Goal: Information Seeking & Learning: Learn about a topic

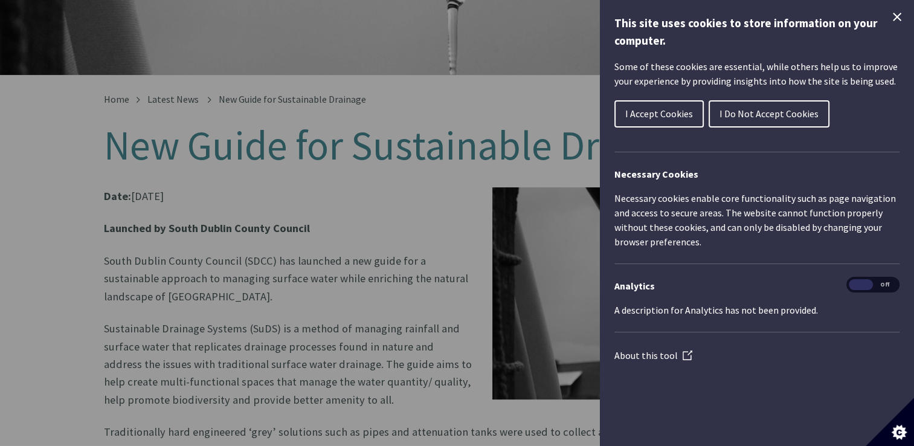
scroll to position [181, 0]
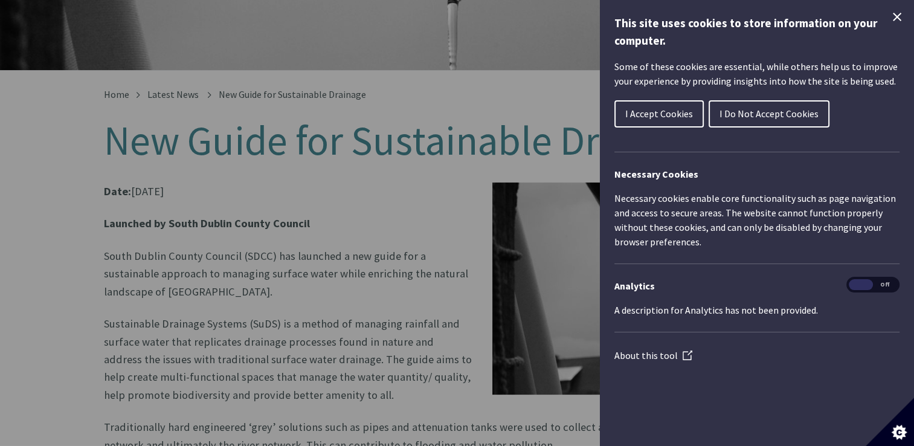
click at [289, 173] on div "Cookie preferences" at bounding box center [457, 223] width 914 height 446
click at [895, 19] on icon "Close Cookie Control" at bounding box center [896, 17] width 14 height 14
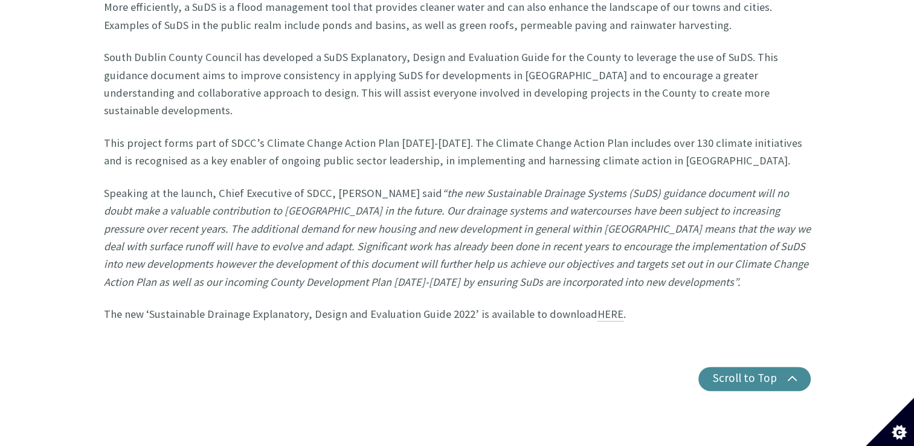
scroll to position [664, 0]
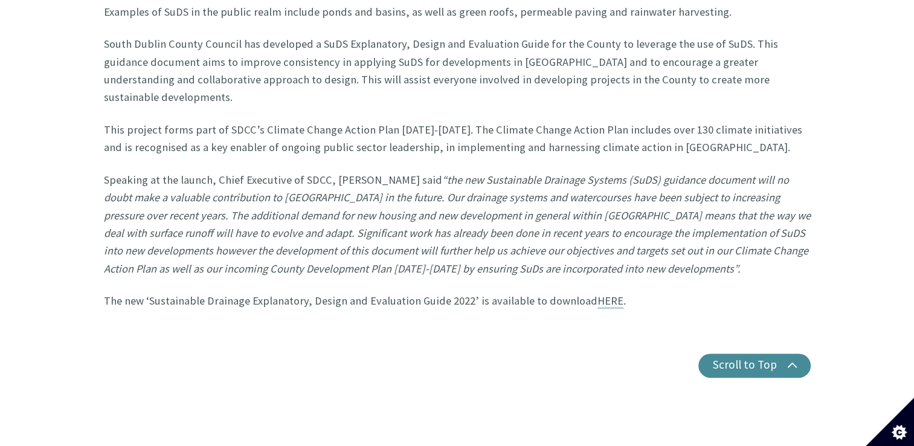
click at [597, 293] on link "HERE" at bounding box center [610, 300] width 26 height 14
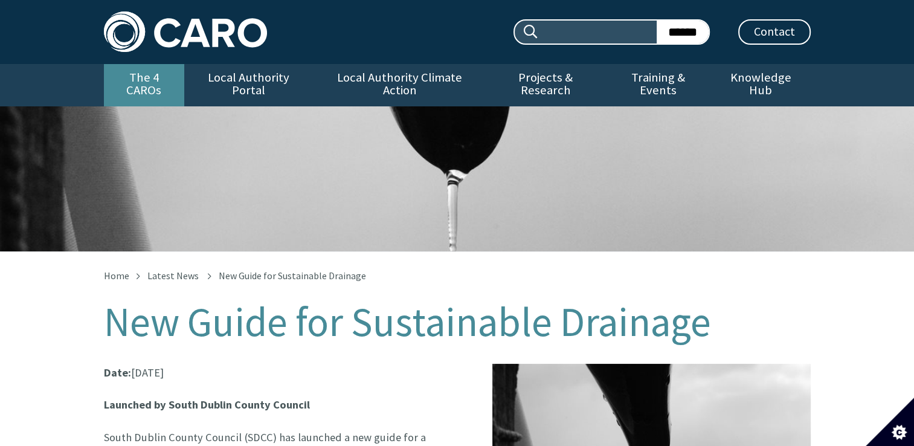
click at [118, 76] on link "The 4 CAROs" at bounding box center [144, 85] width 80 height 42
